Goal: Information Seeking & Learning: Learn about a topic

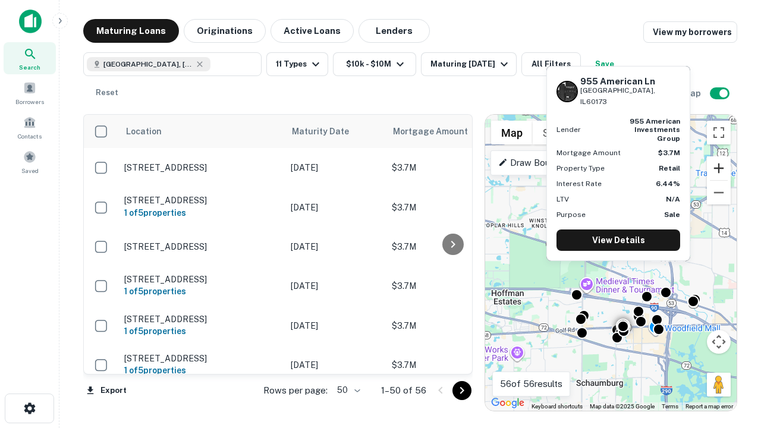
click at [718, 168] on button "Zoom in" at bounding box center [719, 168] width 24 height 24
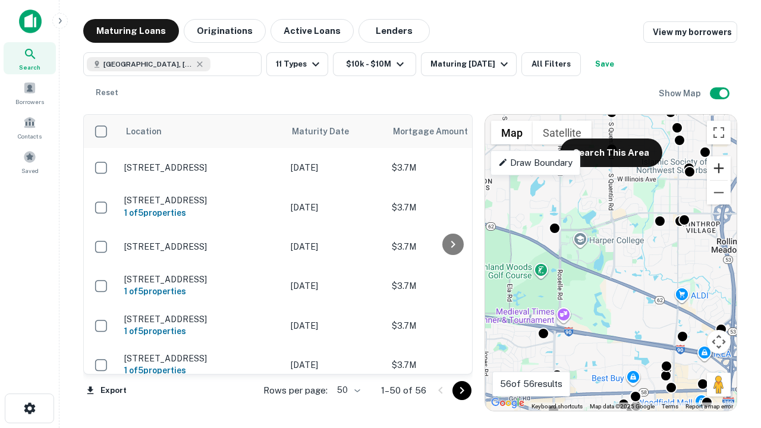
click at [718, 168] on button "Zoom in" at bounding box center [719, 168] width 24 height 24
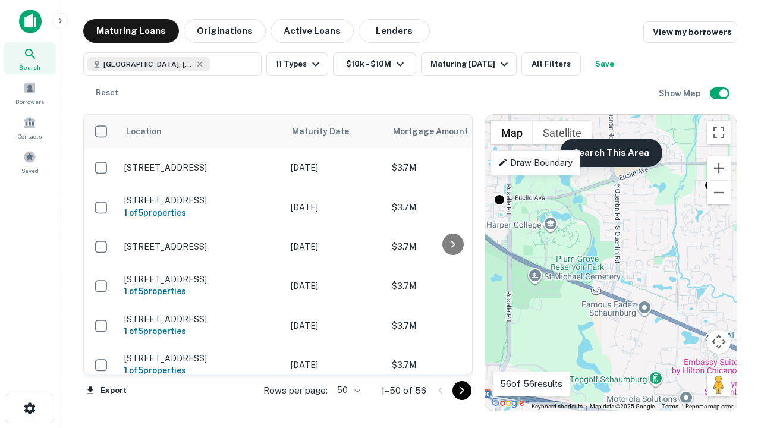
click at [610, 153] on button "Search This Area" at bounding box center [611, 152] width 102 height 29
